Goal: Transaction & Acquisition: Register for event/course

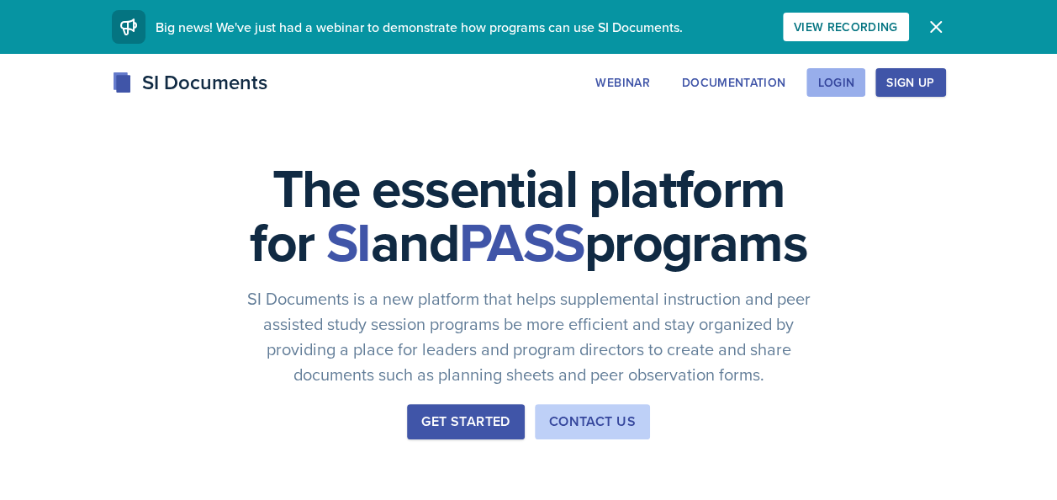
click at [830, 80] on div "Login" at bounding box center [836, 82] width 37 height 13
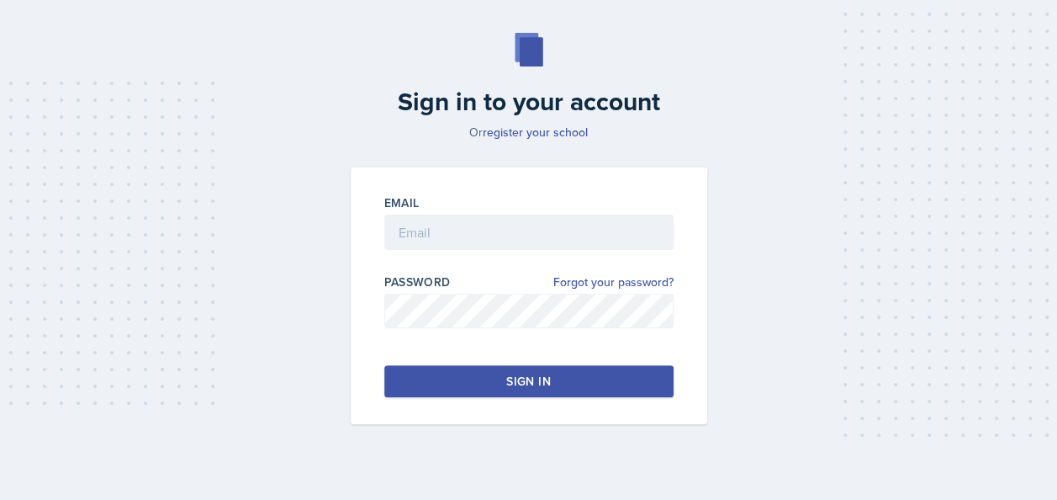
scroll to position [58, 0]
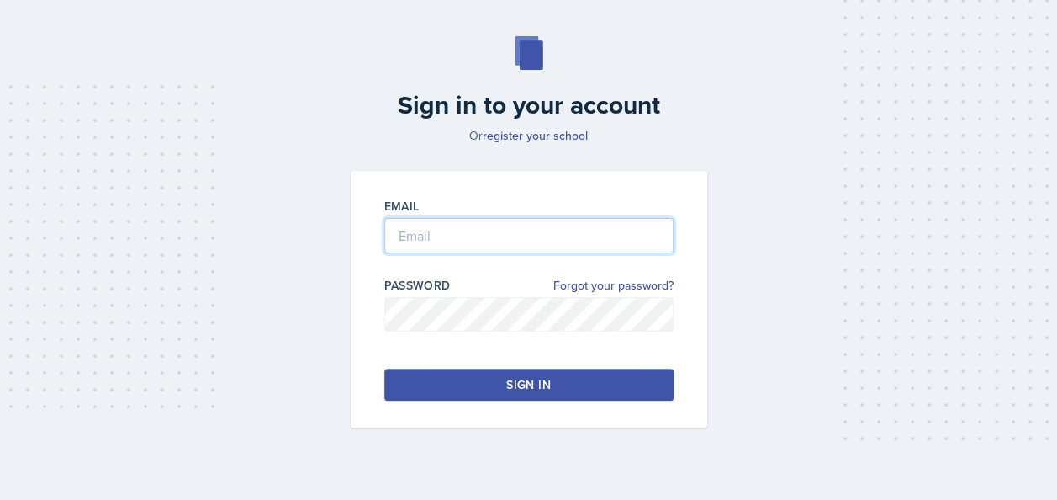
click at [427, 247] on input "email" at bounding box center [528, 235] width 289 height 35
type input "[EMAIL_ADDRESS][DOMAIN_NAME]"
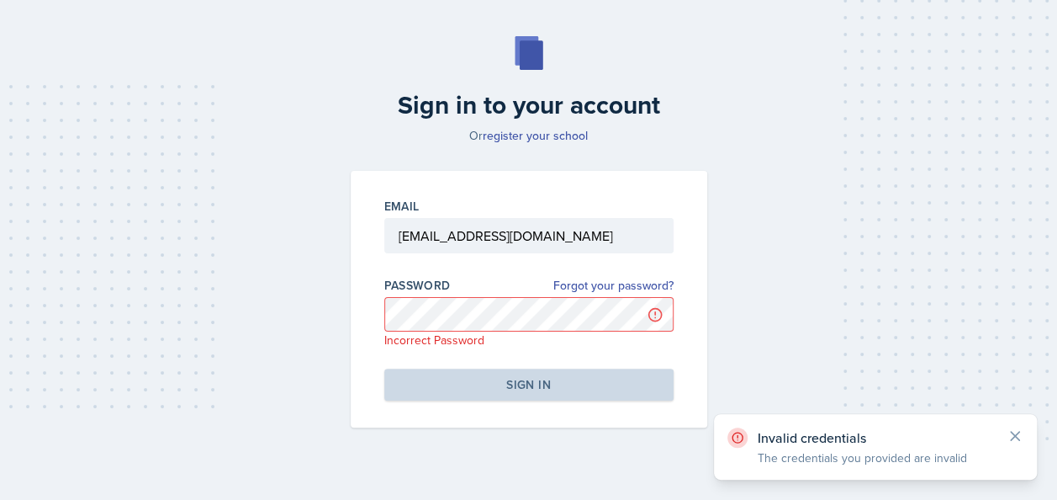
click at [200, 177] on div "Sign in to your account Or register your school Email [EMAIL_ADDRESS][DOMAIN_NA…" at bounding box center [528, 231] width 1017 height 499
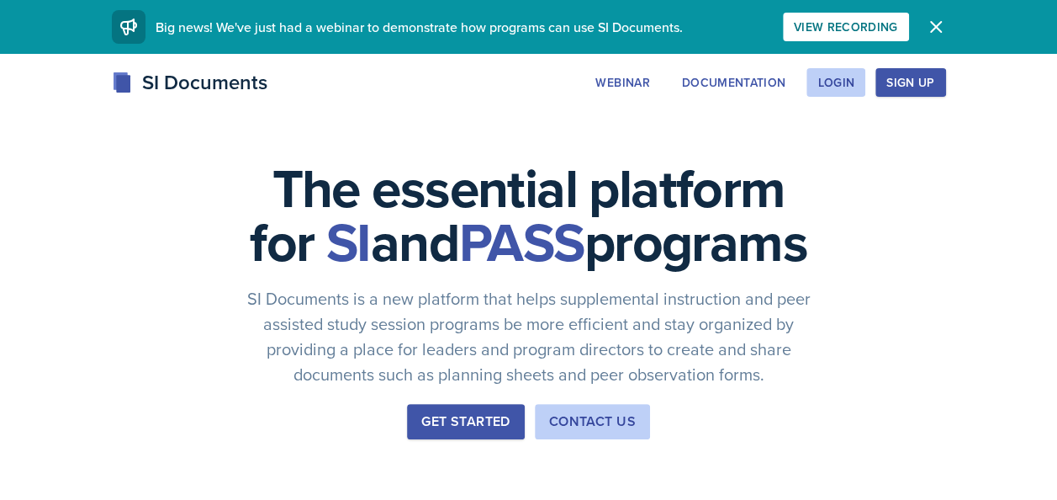
click at [898, 79] on div "Sign Up" at bounding box center [911, 82] width 48 height 13
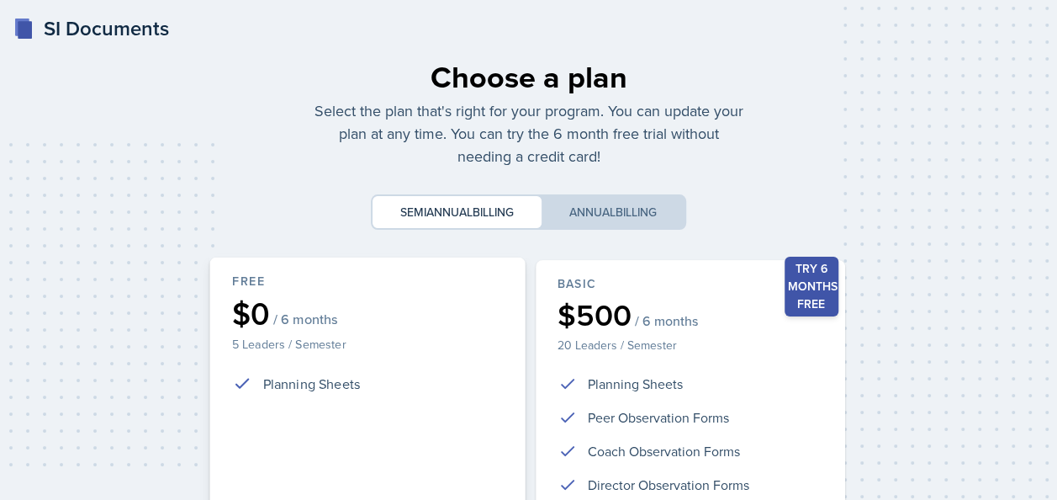
click at [361, 318] on div "$0 / 6 months" at bounding box center [366, 313] width 271 height 31
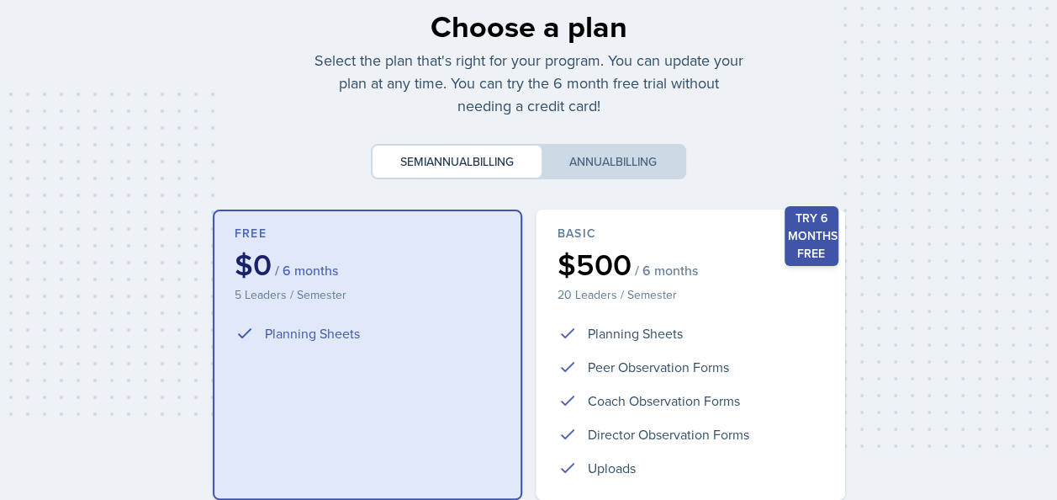
scroll to position [51, 0]
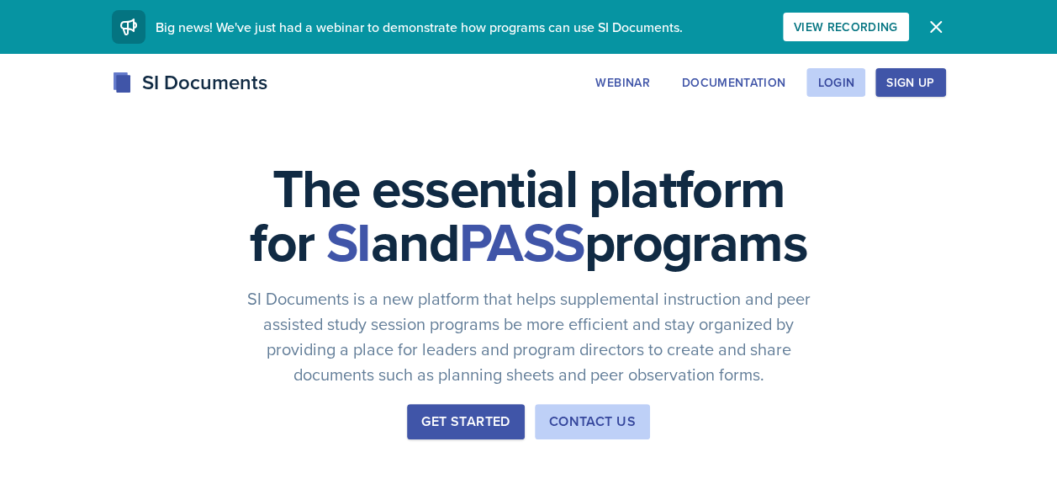
click at [922, 76] on div "Sign Up" at bounding box center [911, 82] width 48 height 13
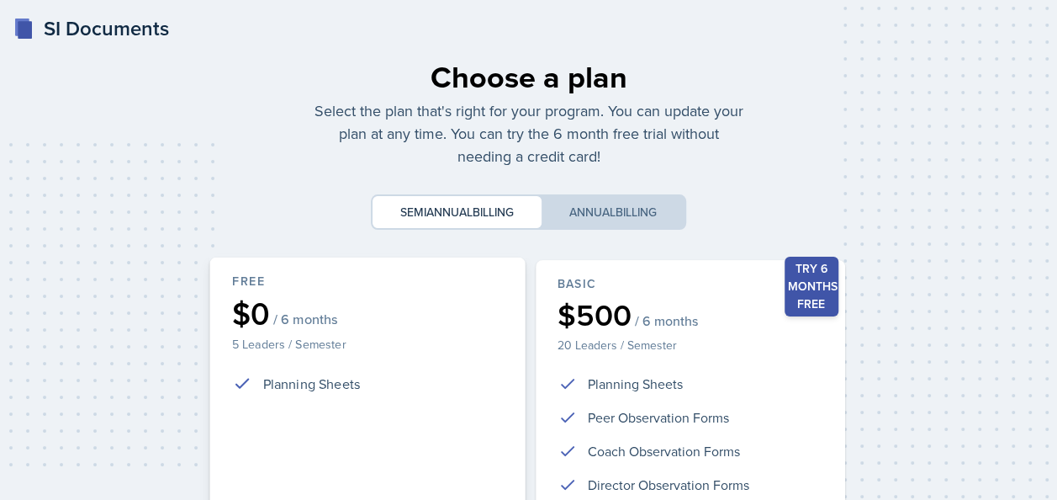
click at [402, 325] on div "$0 / 6 months" at bounding box center [366, 313] width 271 height 31
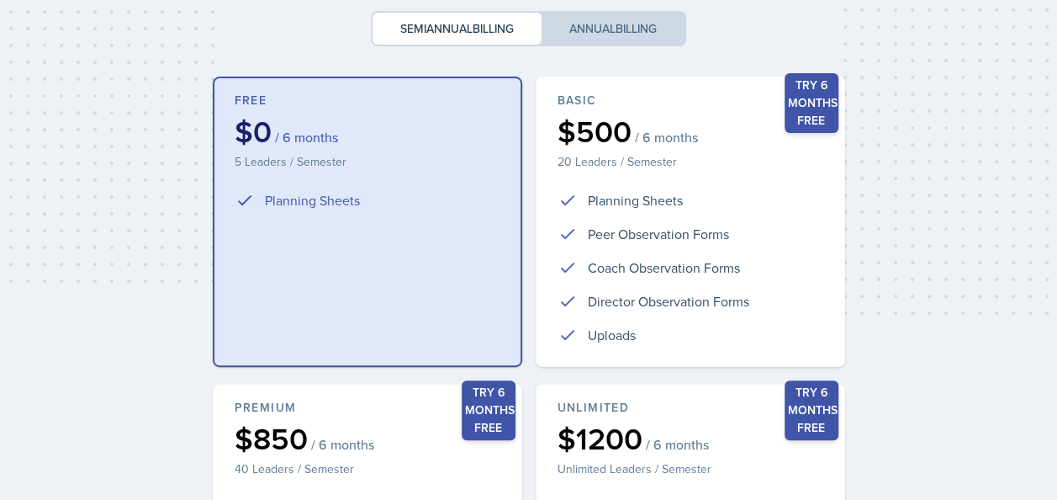
scroll to position [184, 0]
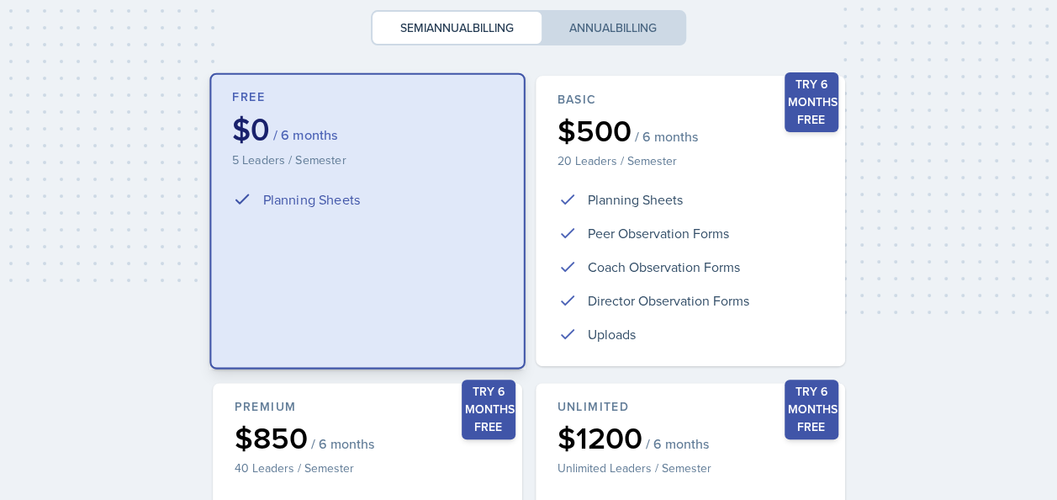
click at [288, 264] on div "Free $0 / 6 months 5 Leaders / Semester Planning Sheets" at bounding box center [366, 221] width 315 height 296
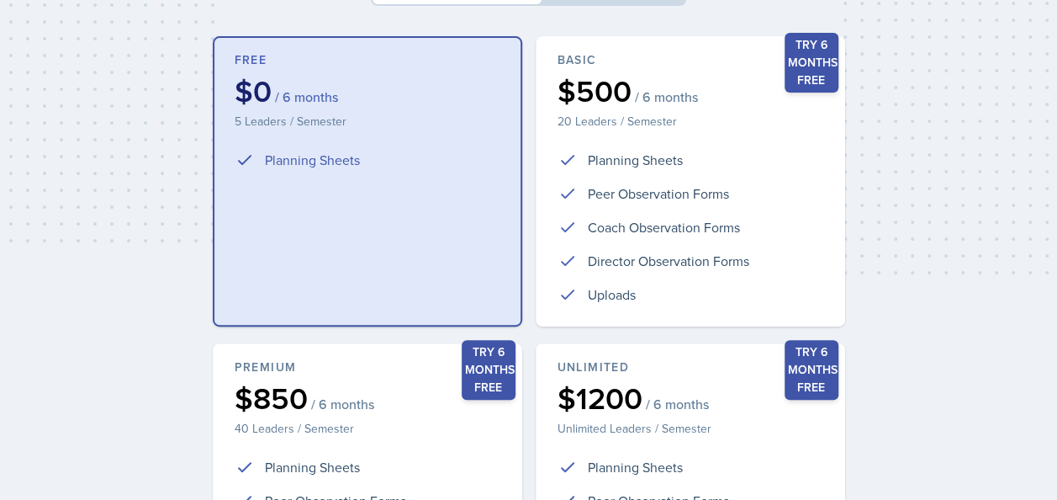
scroll to position [496, 0]
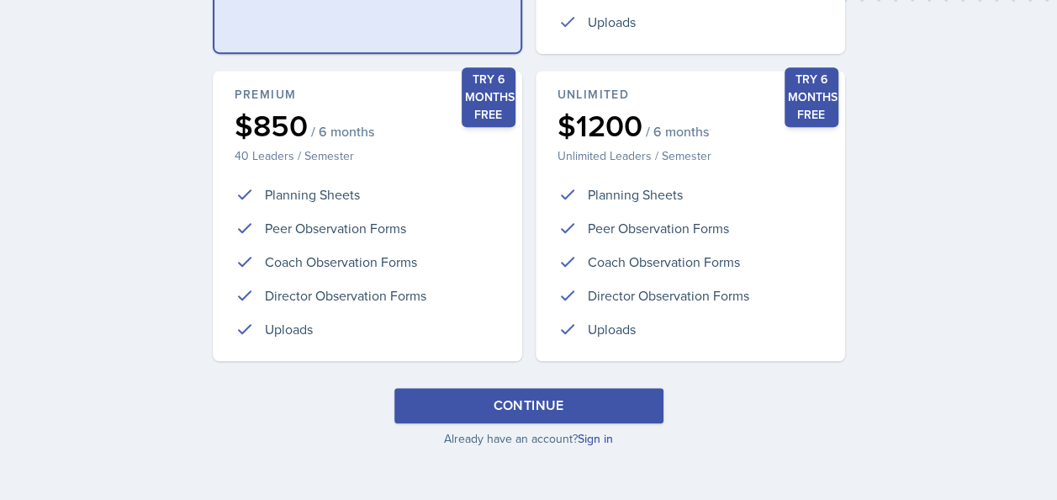
click at [500, 404] on div "Continue" at bounding box center [528, 405] width 71 height 20
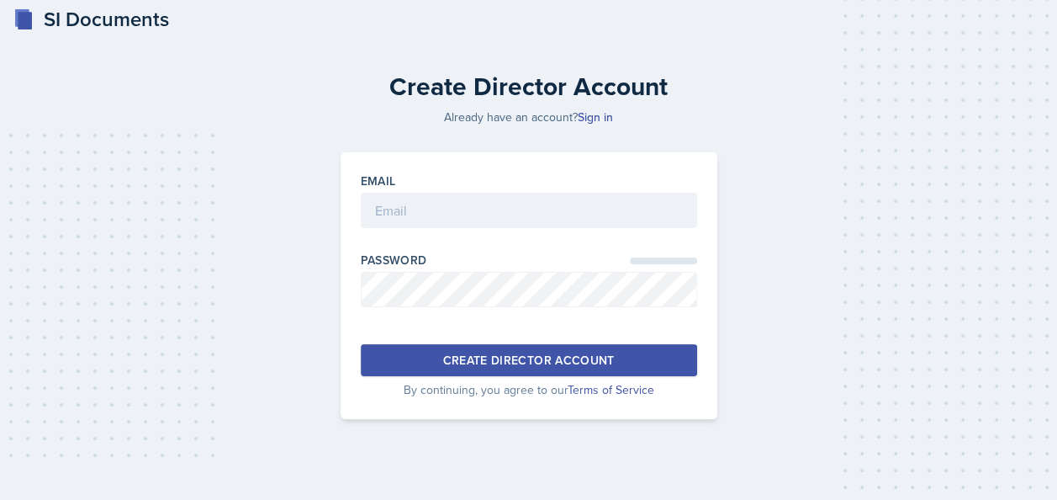
scroll to position [8, 0]
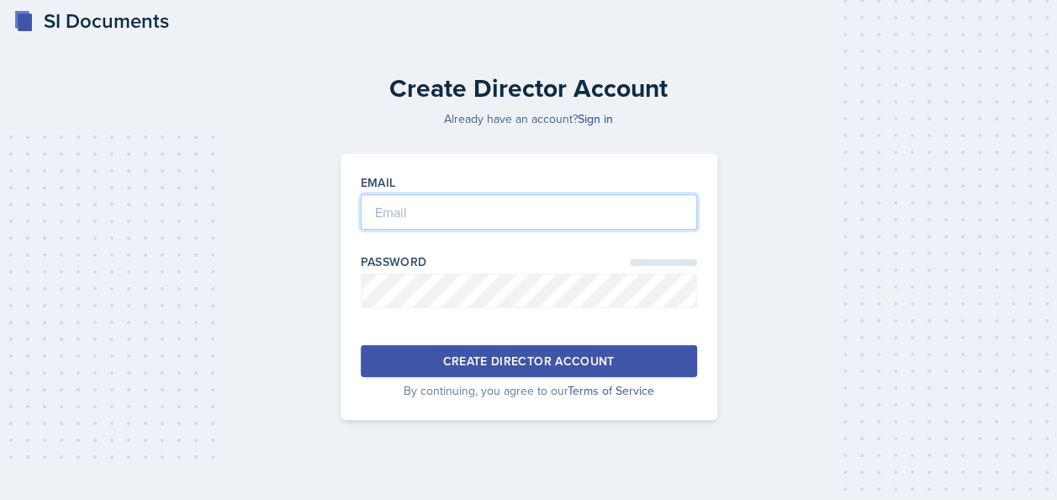
click at [450, 204] on input "email" at bounding box center [529, 211] width 336 height 35
type input "[EMAIL_ADDRESS][DOMAIN_NAME]"
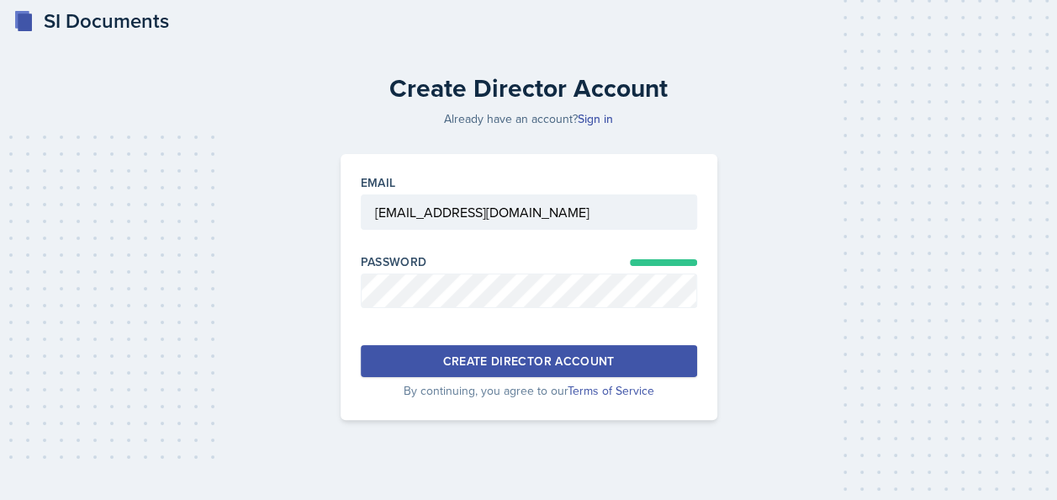
click at [489, 357] on div "Create Director Account" at bounding box center [528, 360] width 172 height 17
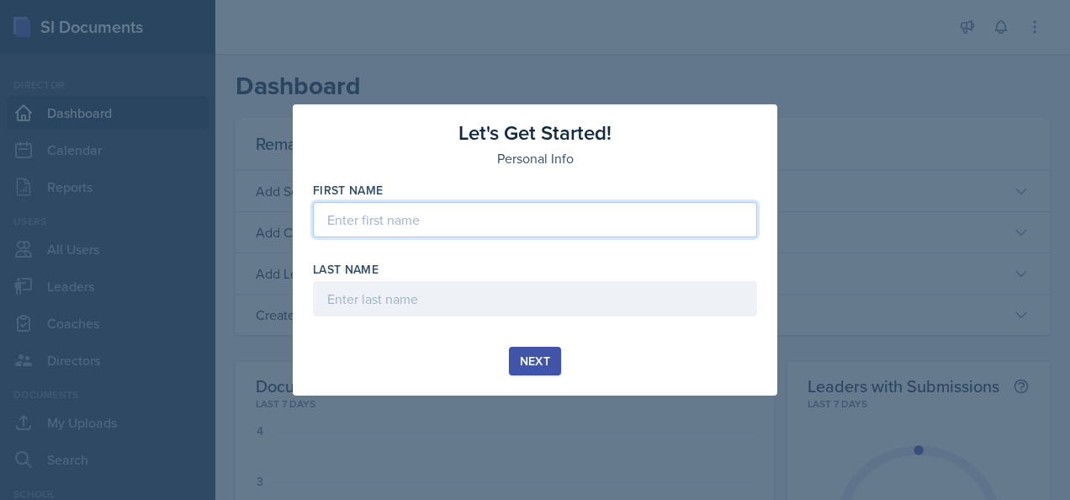
click at [434, 227] on input at bounding box center [535, 219] width 444 height 35
type input "[PERSON_NAME]"
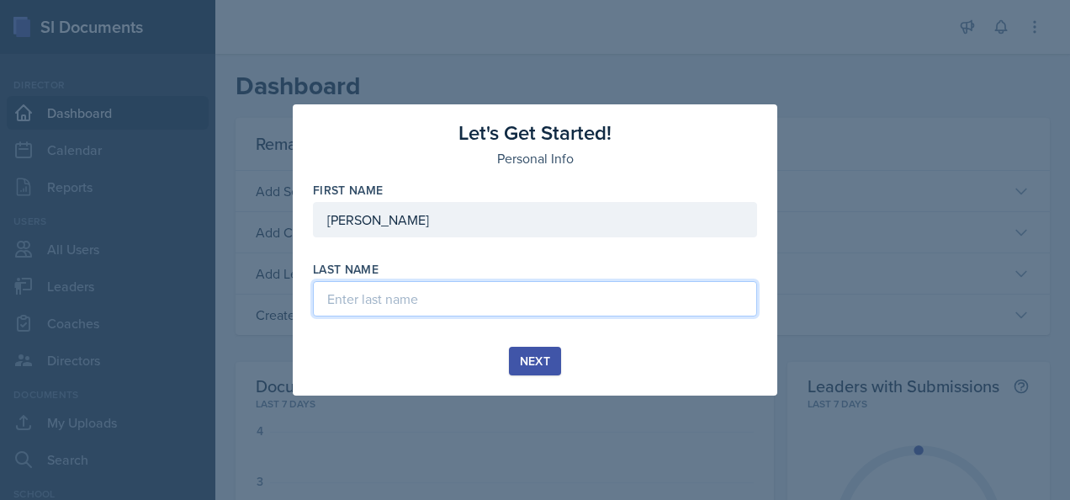
click at [418, 291] on input at bounding box center [535, 298] width 444 height 35
type input "[PERSON_NAME]"
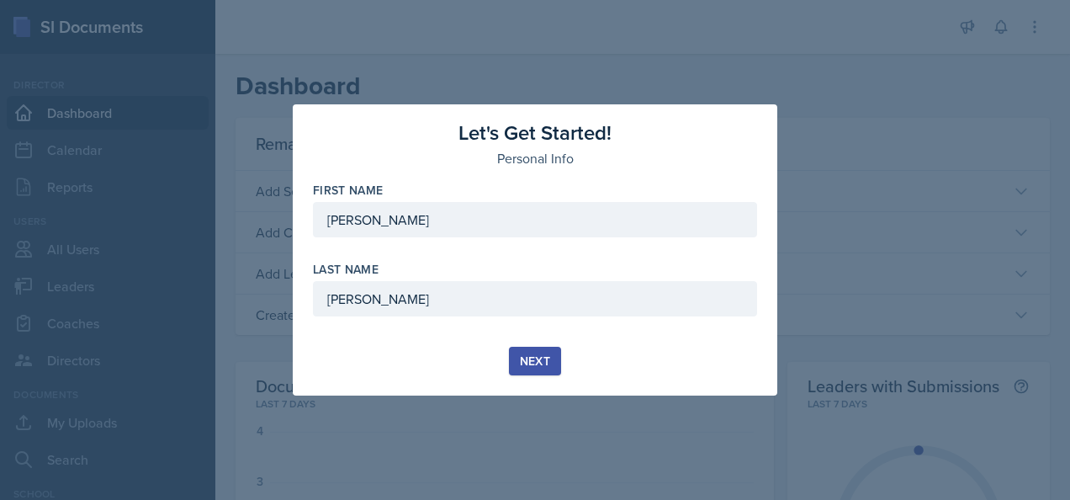
click at [522, 357] on div "Next" at bounding box center [535, 360] width 30 height 13
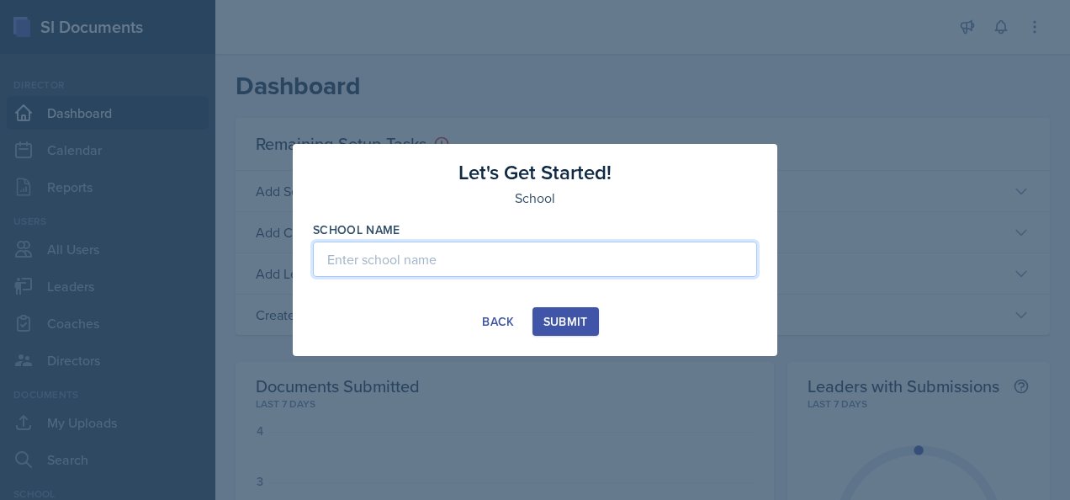
click at [441, 251] on input at bounding box center [535, 258] width 444 height 35
type input "[GEOGRAPHIC_DATA][US_STATE]"
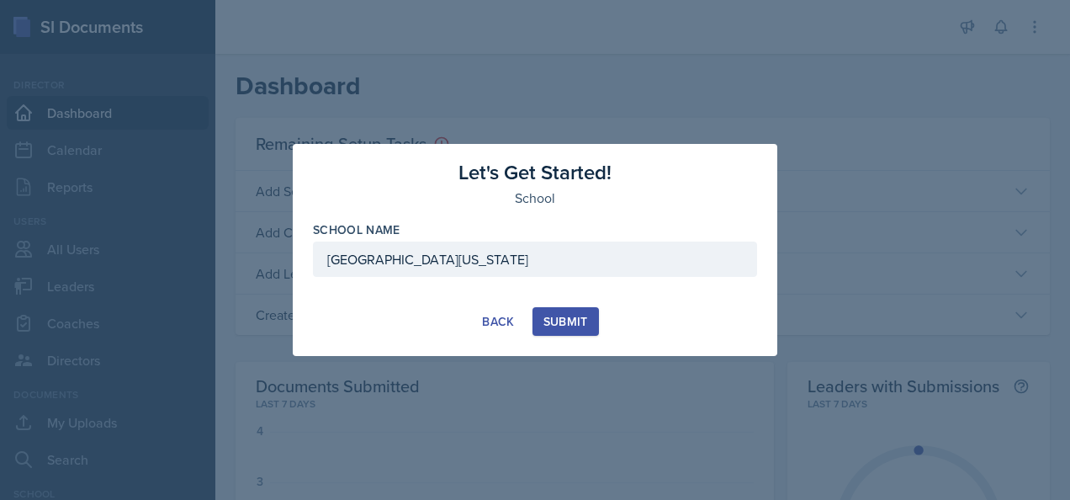
click at [577, 322] on div "Submit" at bounding box center [565, 321] width 45 height 13
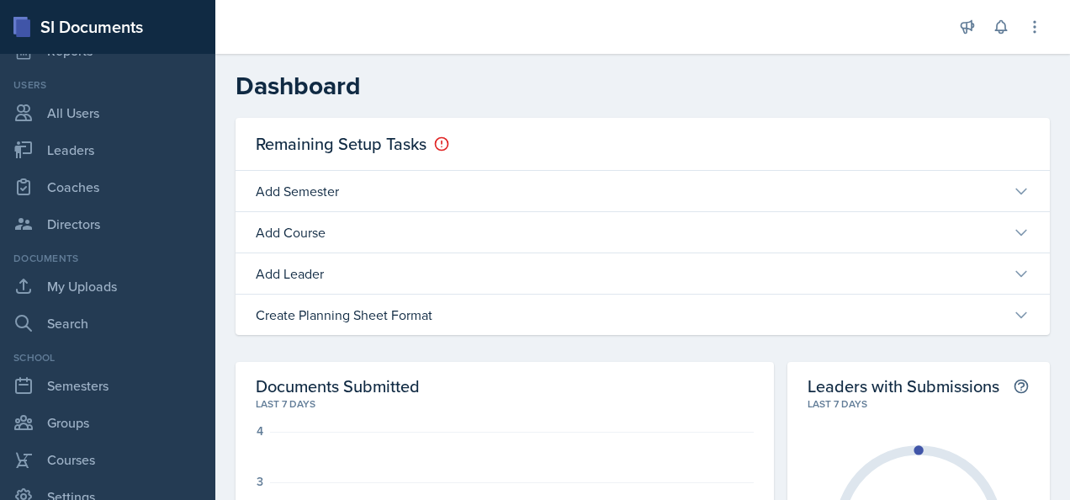
scroll to position [333, 0]
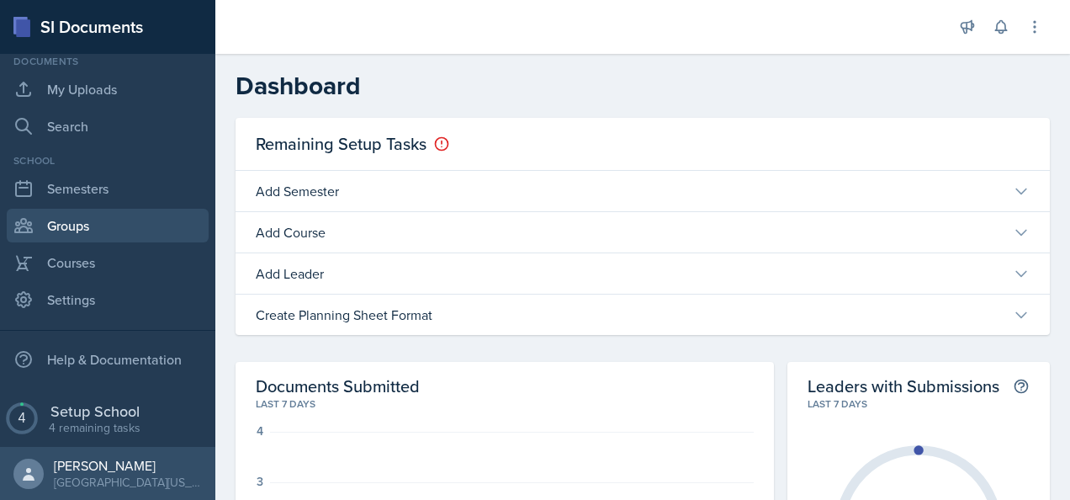
click at [77, 218] on link "Groups" at bounding box center [108, 226] width 202 height 34
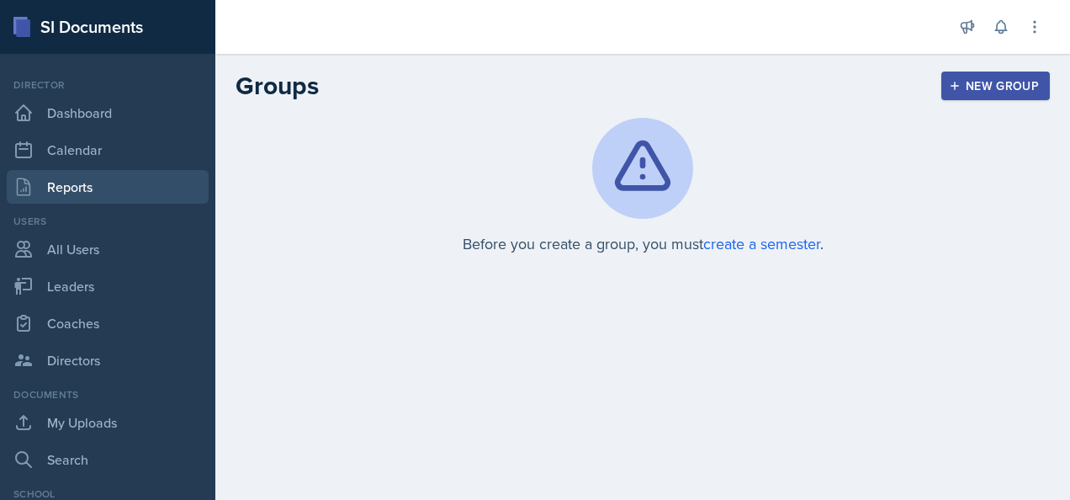
click at [86, 188] on link "Reports" at bounding box center [108, 187] width 202 height 34
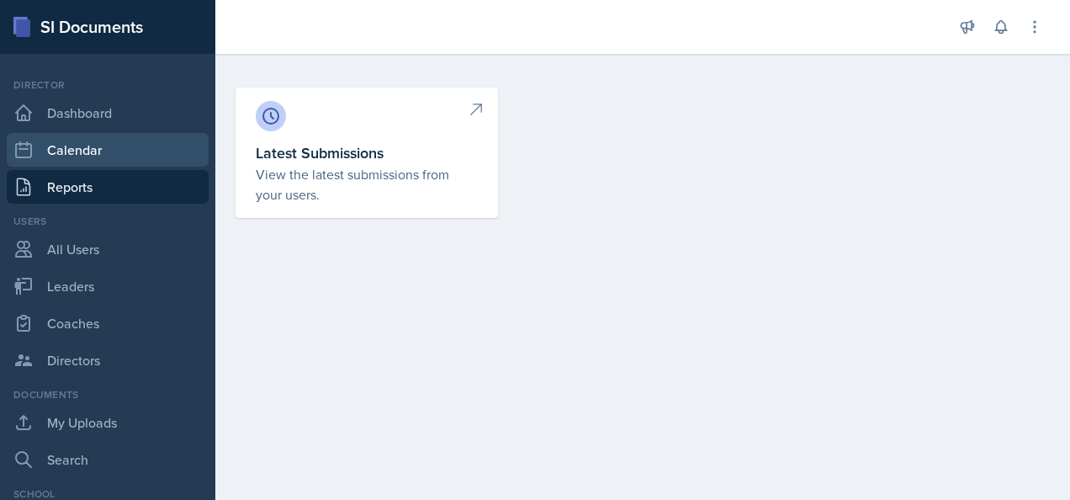
click at [77, 133] on link "Calendar" at bounding box center [108, 150] width 202 height 34
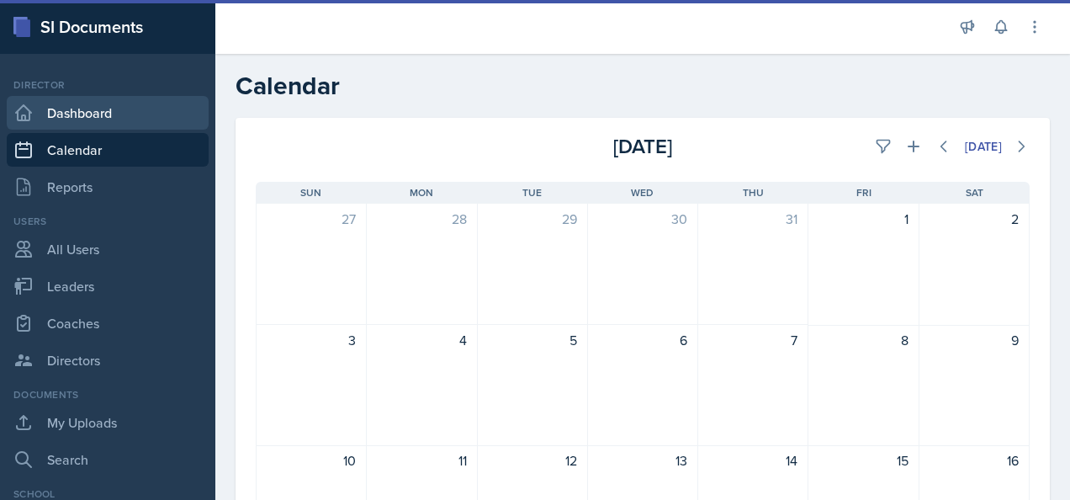
click at [77, 103] on link "Dashboard" at bounding box center [108, 113] width 202 height 34
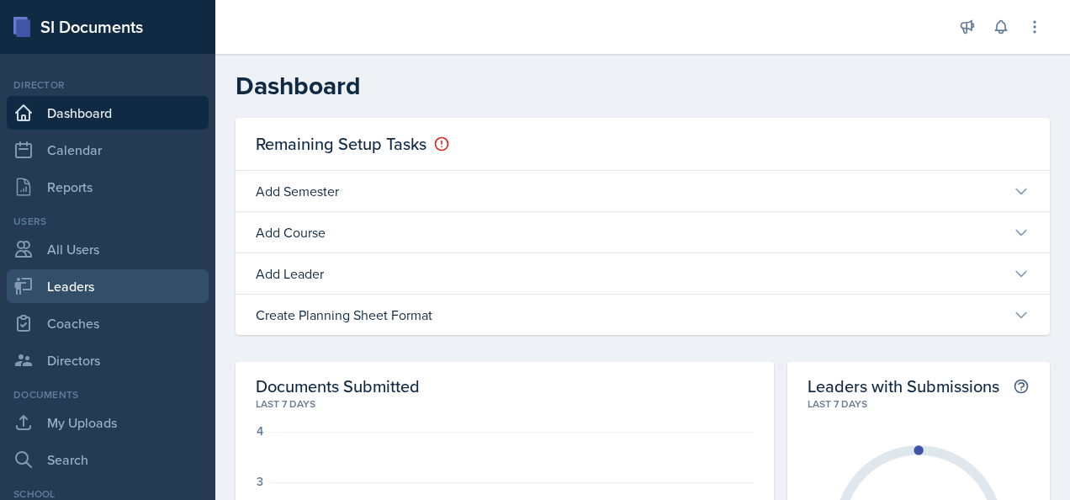
click at [88, 283] on link "Leaders" at bounding box center [108, 286] width 202 height 34
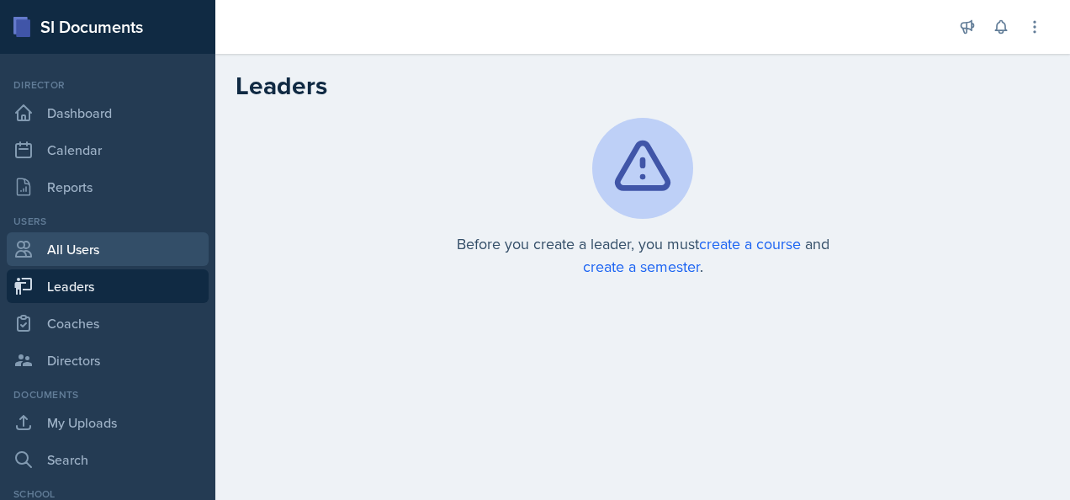
click at [79, 252] on link "All Users" at bounding box center [108, 249] width 202 height 34
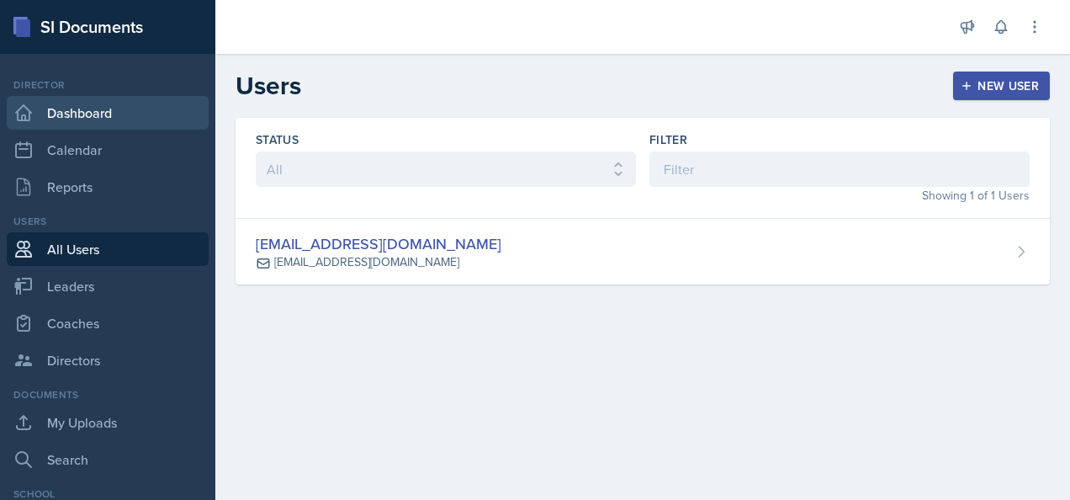
click at [91, 125] on link "Dashboard" at bounding box center [108, 113] width 202 height 34
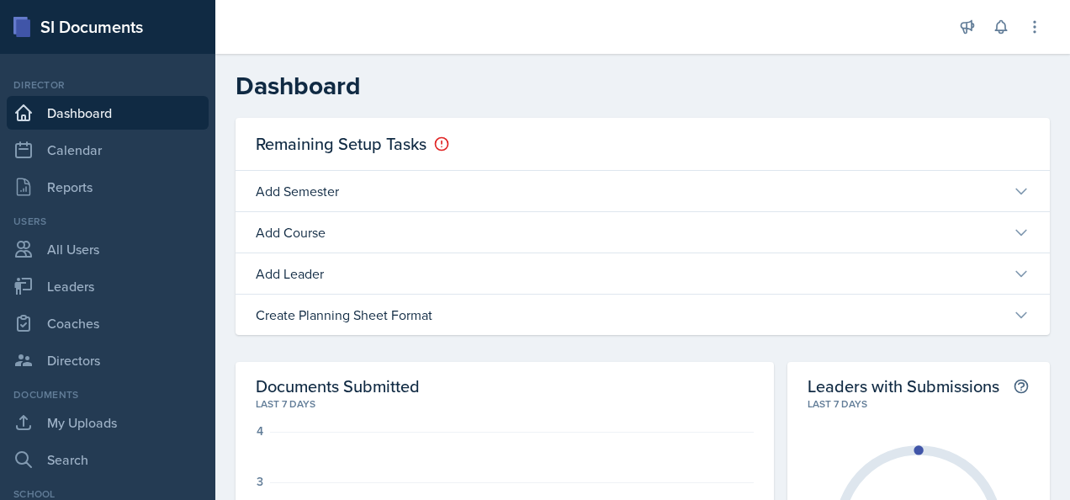
click at [48, 81] on div "Director" at bounding box center [108, 84] width 202 height 15
click at [1030, 26] on icon at bounding box center [1034, 27] width 17 height 17
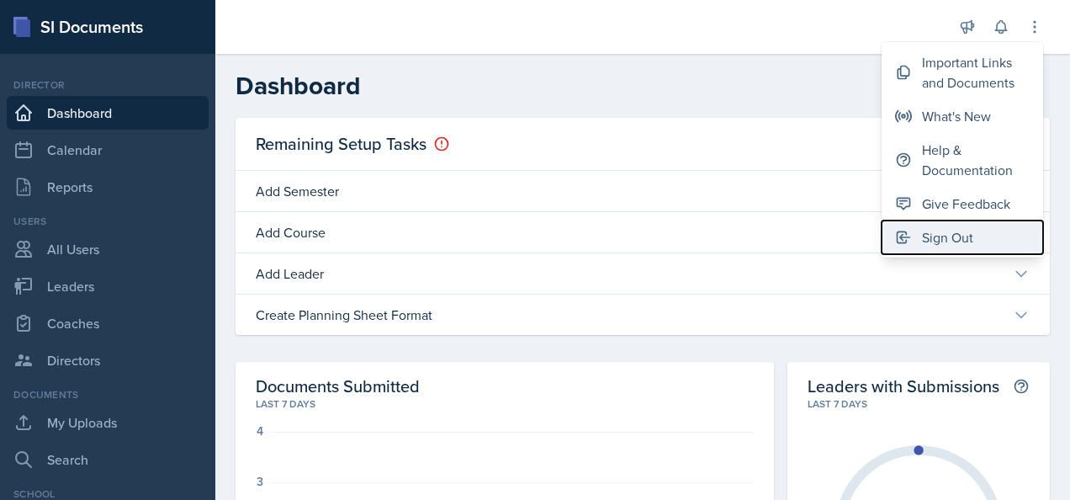
click at [943, 236] on div "Sign Out" at bounding box center [947, 237] width 51 height 20
